Goal: Task Accomplishment & Management: Manage account settings

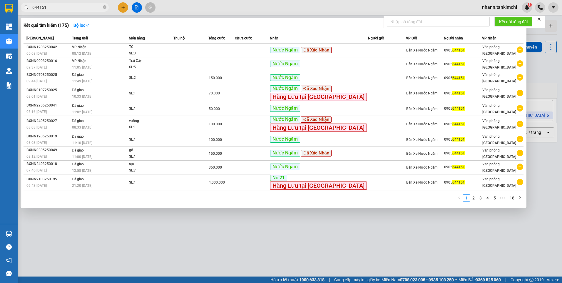
drag, startPoint x: 48, startPoint y: 5, endPoint x: 26, endPoint y: 9, distance: 21.9
click at [26, 9] on span "644151" at bounding box center [65, 7] width 88 height 9
paste input "0888620378"
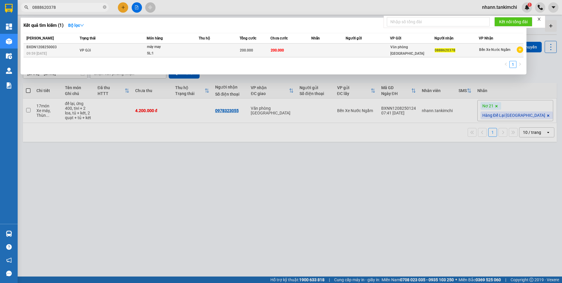
type input "0888620378"
click at [207, 49] on td at bounding box center [219, 51] width 41 height 14
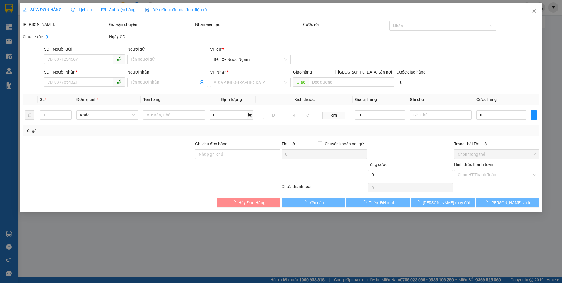
type input "0888620378"
type input "200.000"
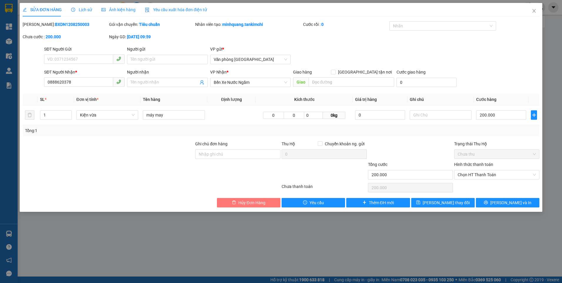
click at [254, 202] on span "Hủy Đơn Hàng" at bounding box center [251, 202] width 27 height 6
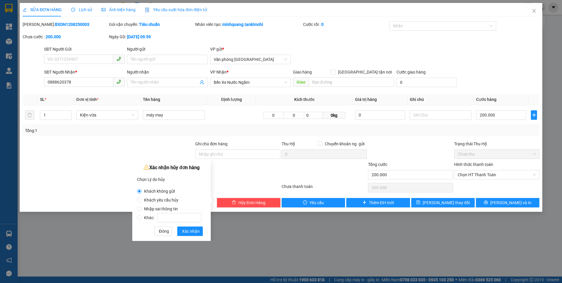
click at [167, 199] on span "Khách yêu cầu hủy" at bounding box center [161, 200] width 39 height 5
click at [142, 199] on input "Khách yêu cầu hủy" at bounding box center [139, 200] width 5 height 5
radio input "true"
radio input "false"
click at [187, 229] on span "Xác nhận" at bounding box center [191, 231] width 18 height 6
